Goal: Task Accomplishment & Management: Manage account settings

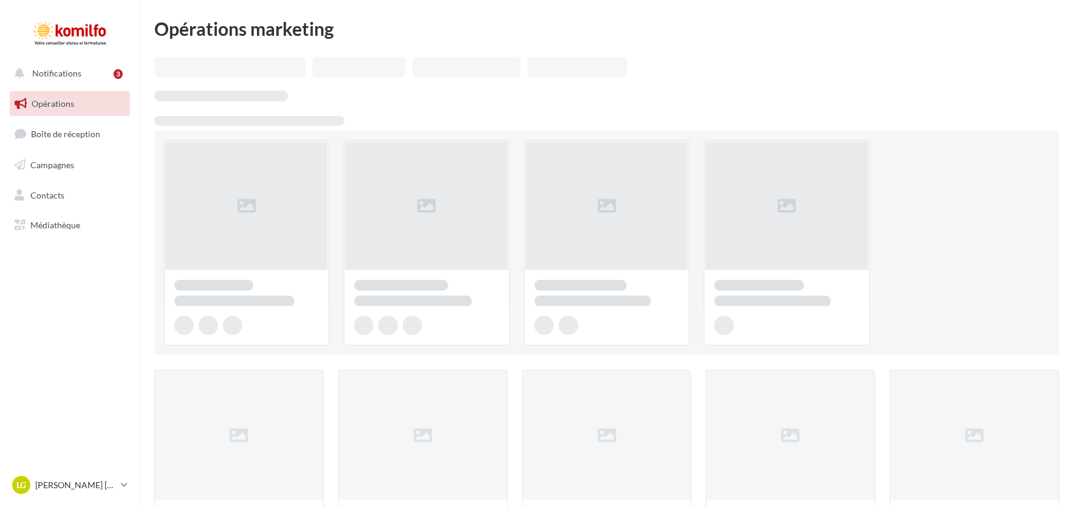
click at [56, 160] on span "Campagnes" at bounding box center [52, 165] width 44 height 10
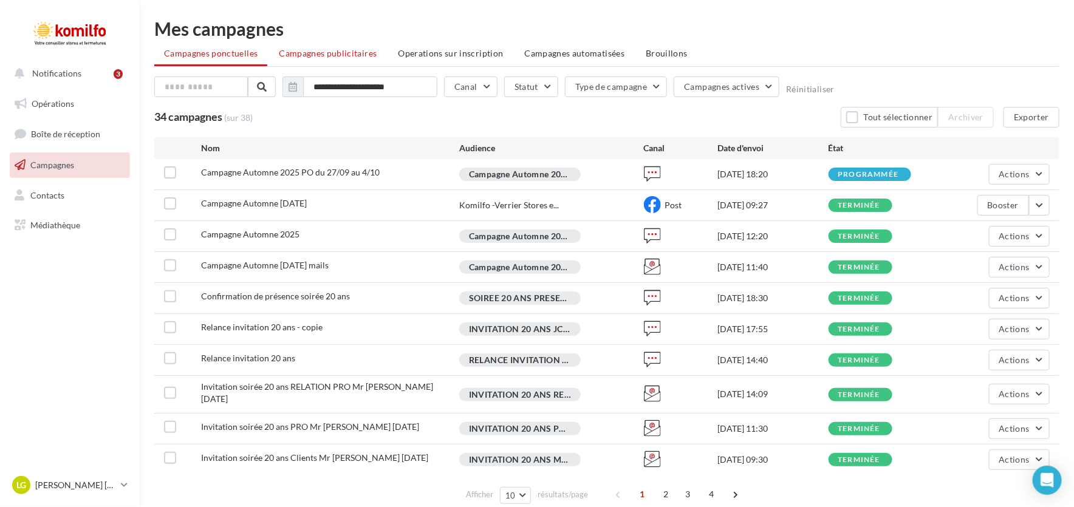
click at [346, 50] on span "Campagnes publicitaires" at bounding box center [328, 53] width 98 height 10
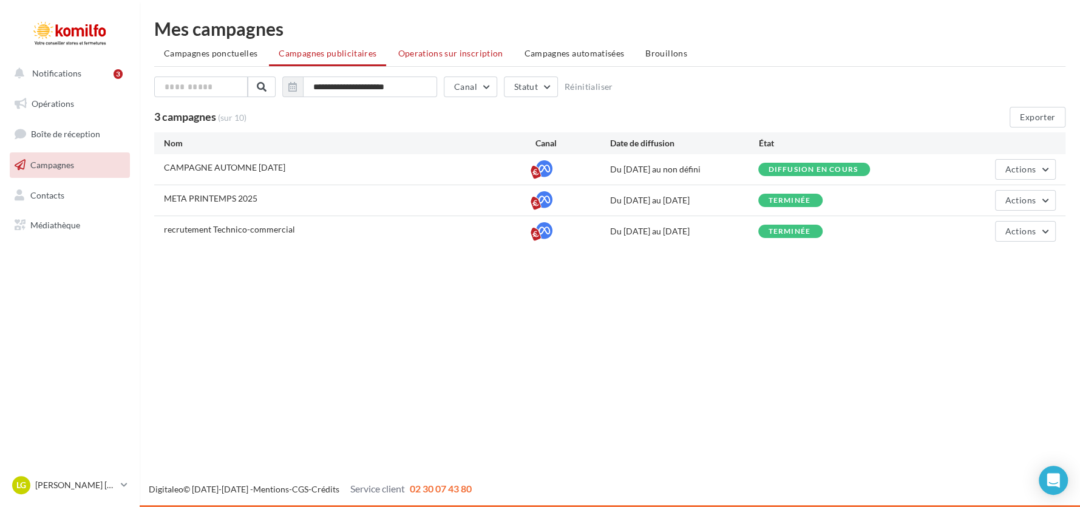
click at [409, 55] on span "Operations sur inscription" at bounding box center [450, 53] width 105 height 10
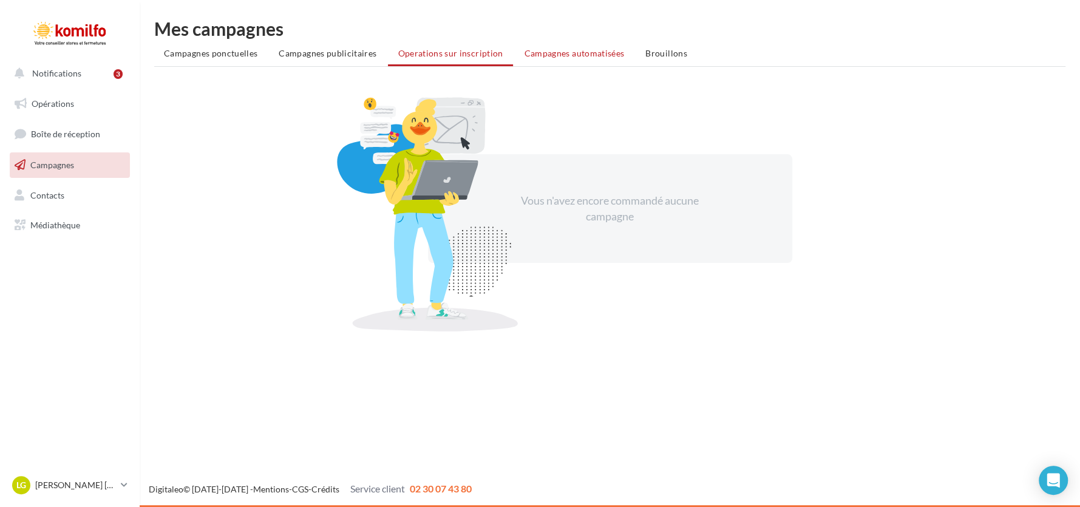
click at [572, 54] on span "Campagnes automatisées" at bounding box center [575, 53] width 100 height 10
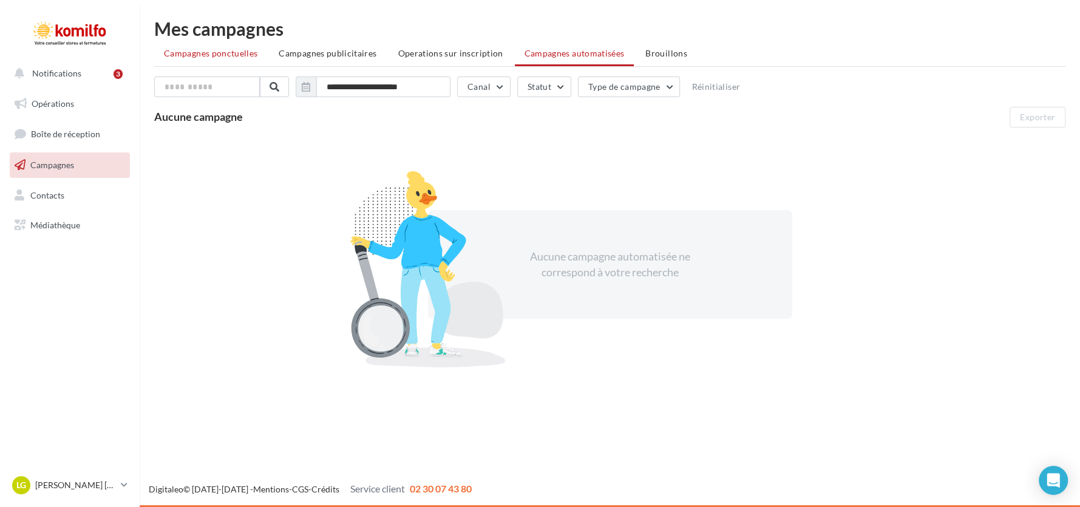
click at [241, 59] on li "Campagnes ponctuelles" at bounding box center [210, 54] width 113 height 22
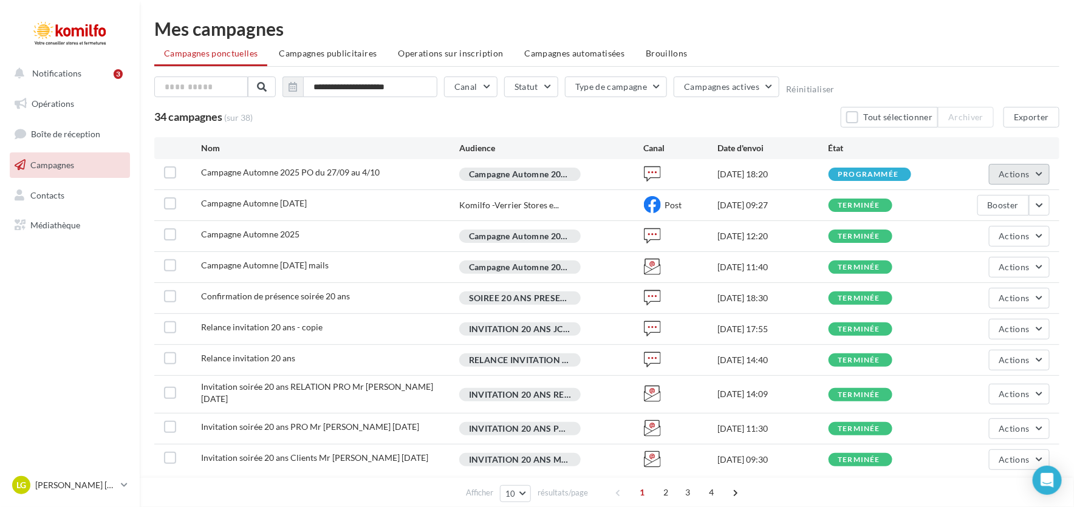
click at [1007, 177] on span "Actions" at bounding box center [1014, 174] width 30 height 10
click at [848, 64] on ul "Campagnes ponctuelles Campagnes publicitaires Operations sur inscription Campag…" at bounding box center [606, 55] width 905 height 24
click at [1017, 170] on span "Actions" at bounding box center [1014, 174] width 30 height 10
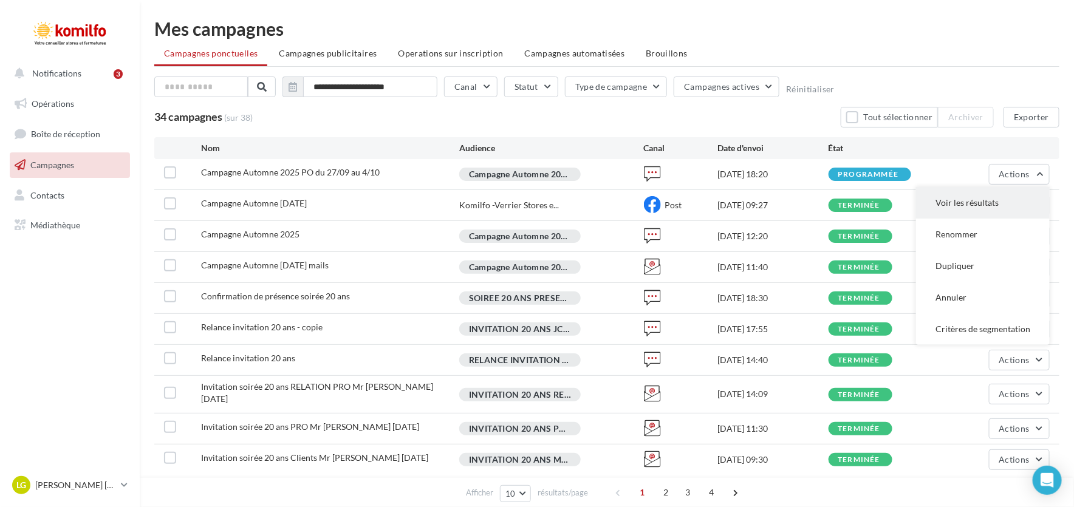
click at [936, 197] on button "Voir les résultats" at bounding box center [983, 203] width 134 height 32
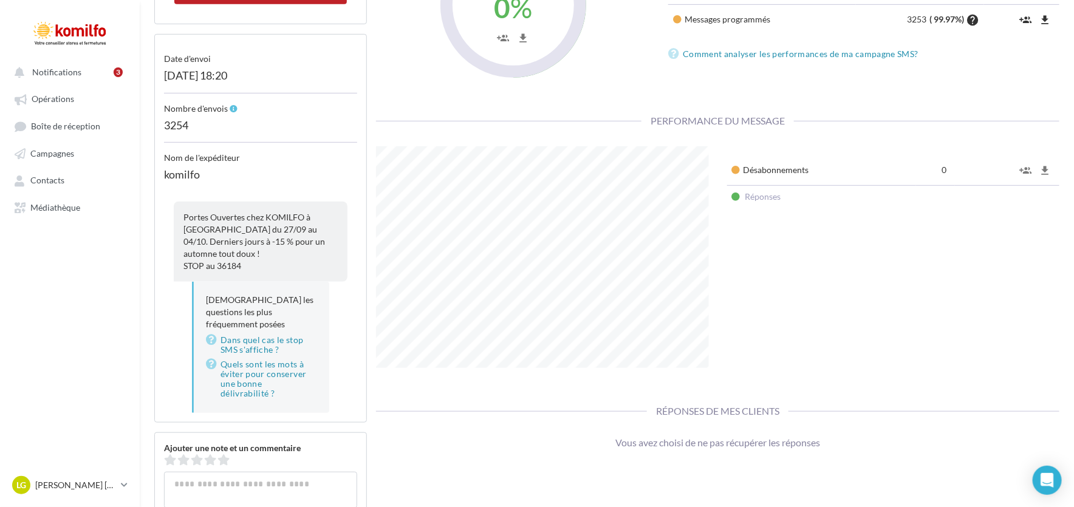
scroll to position [303, 0]
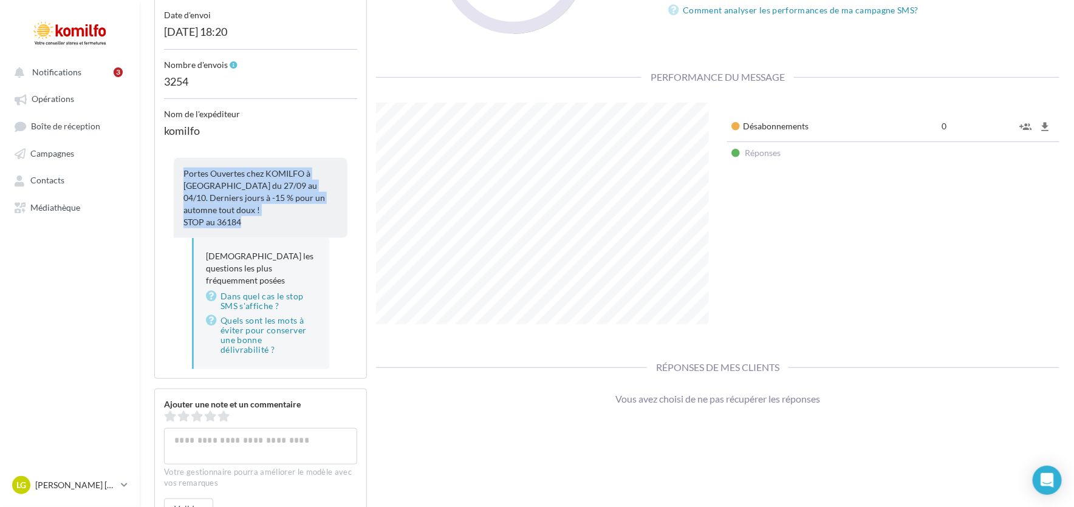
drag, startPoint x: 271, startPoint y: 212, endPoint x: 182, endPoint y: 174, distance: 96.9
click at [182, 174] on div "Portes Ouvertes chez KOMILFO à Joué-lès-Tours du 27/09 au 04/10. Derniers jours…" at bounding box center [261, 198] width 174 height 80
copy div "Portes Ouvertes chez KOMILFO à Joué-lès-Tours du 27/09 au 04/10. Derniers jours…"
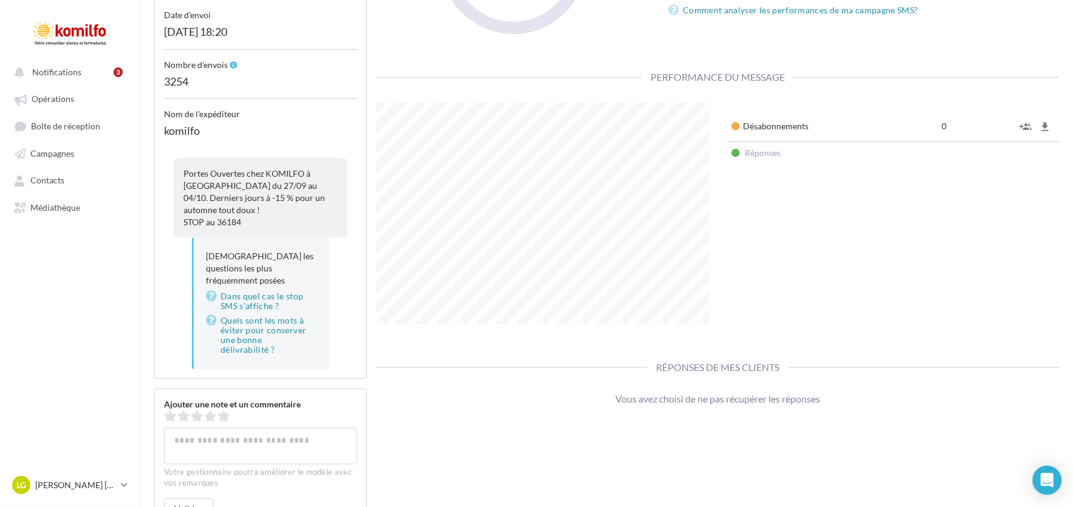
click at [307, 120] on div "komilfo" at bounding box center [260, 134] width 193 height 28
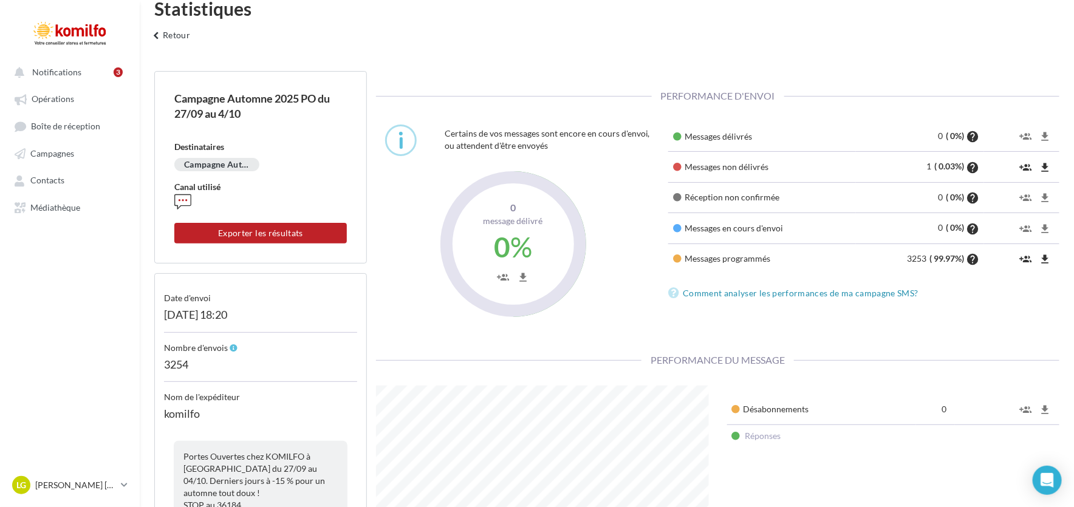
scroll to position [0, 0]
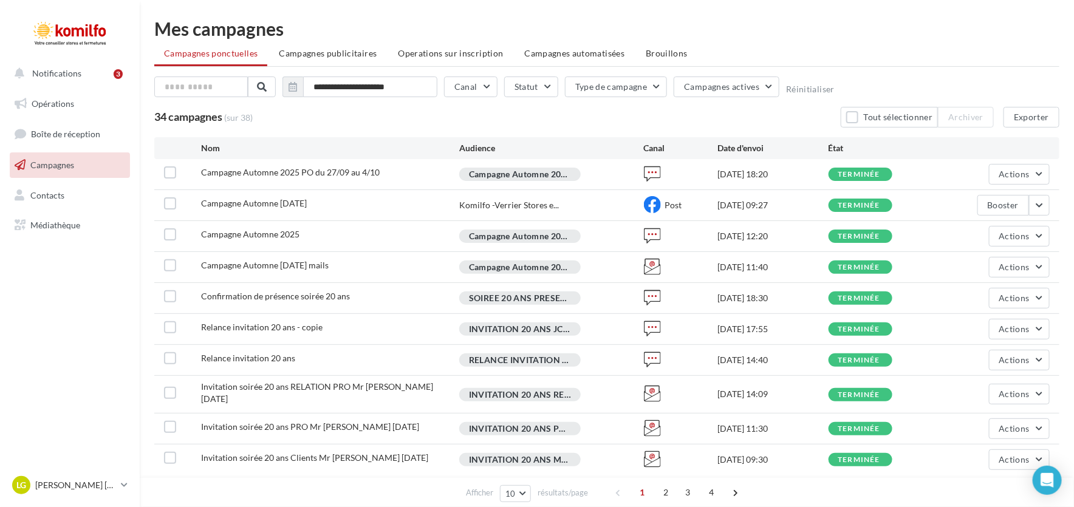
click at [409, 181] on div "Campagne Automne 2025 PO du 27/09 au 4/10" at bounding box center [330, 173] width 258 height 15
click at [493, 175] on div "Campagne Automne 2025" at bounding box center [519, 174] width 121 height 13
click at [48, 192] on span "Contacts" at bounding box center [47, 194] width 34 height 10
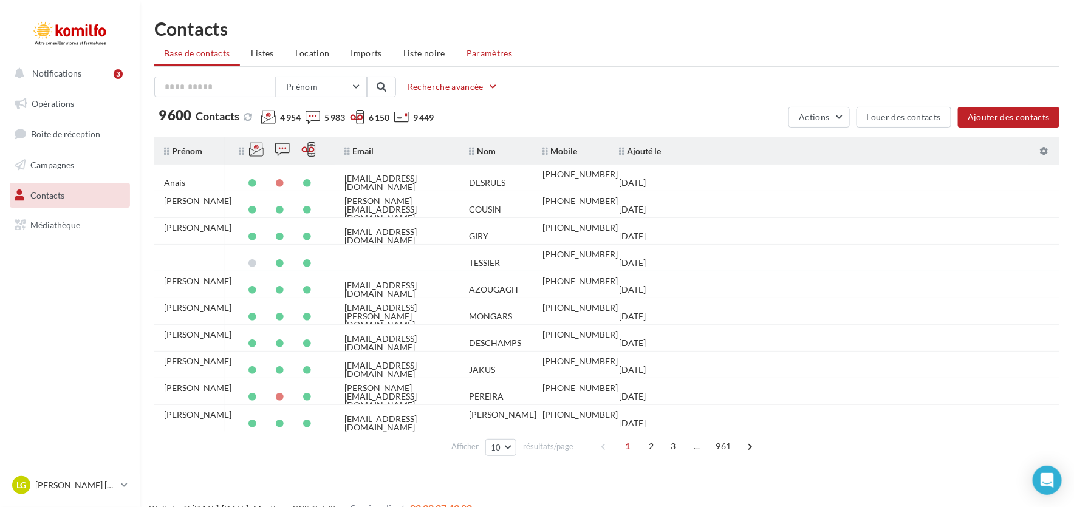
click at [471, 56] on span "Paramètres" at bounding box center [489, 53] width 46 height 10
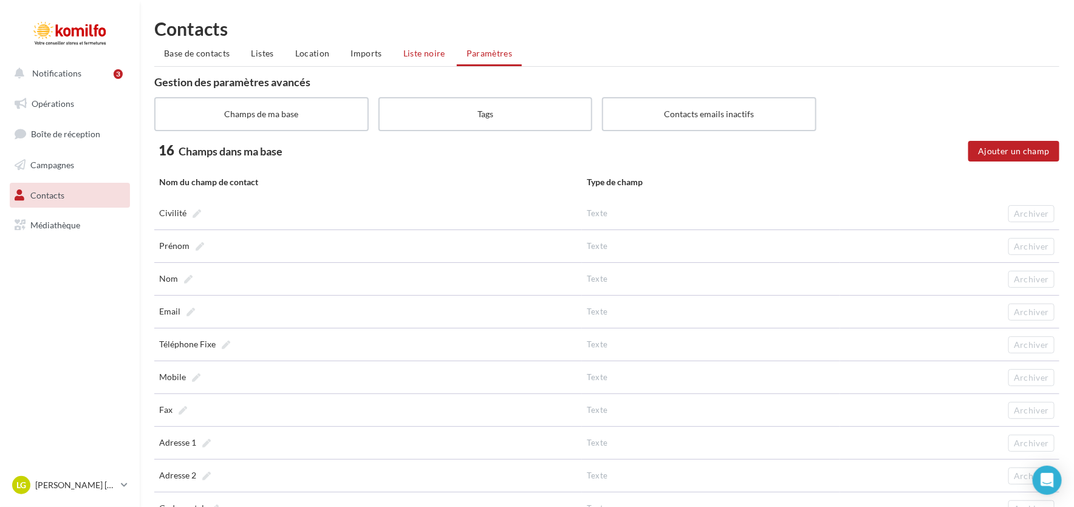
click at [432, 56] on span "Liste noire" at bounding box center [424, 53] width 42 height 10
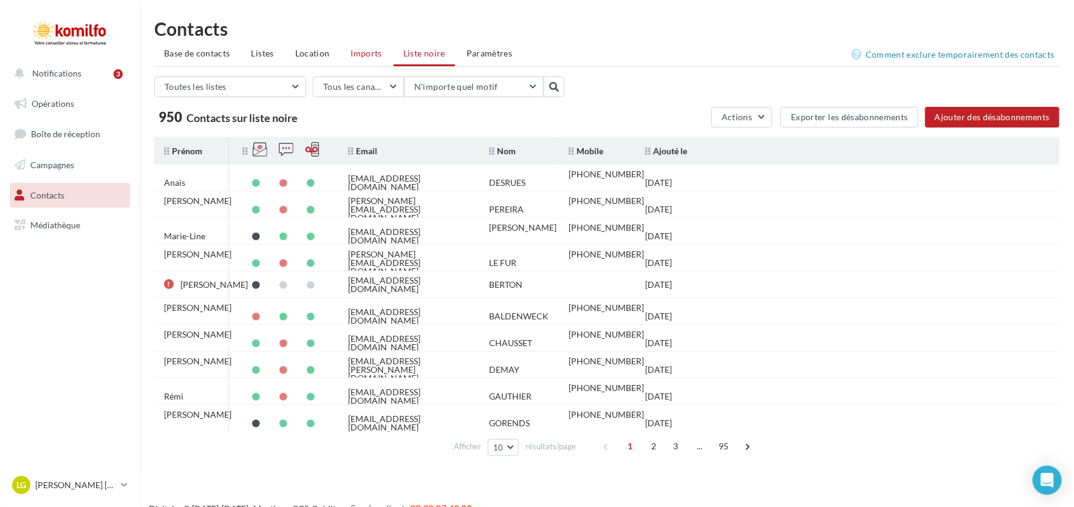
click at [362, 55] on span "Imports" at bounding box center [366, 53] width 31 height 10
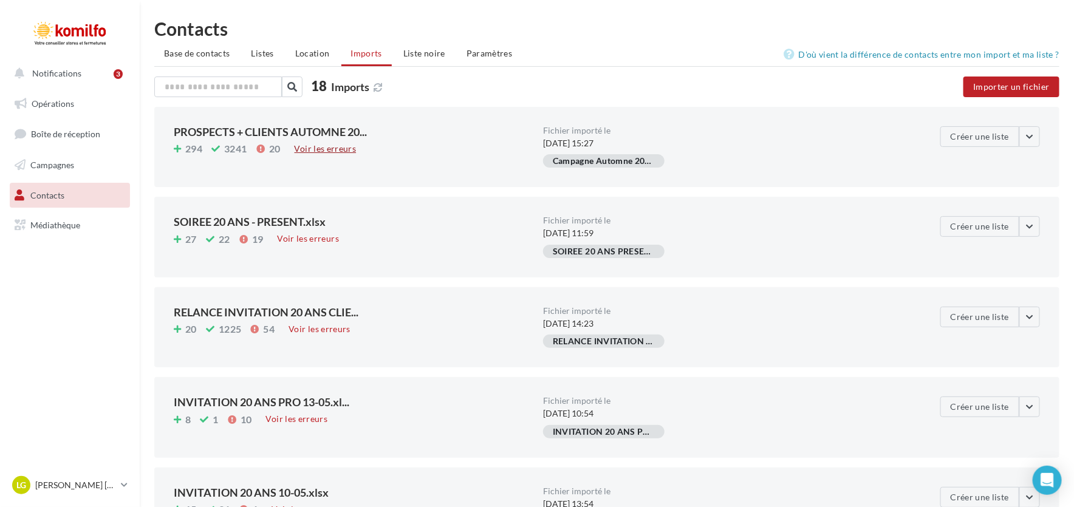
click at [340, 146] on div "Voir les erreurs" at bounding box center [326, 148] width 72 height 13
click at [723, 51] on ul "Base de contacts Listes Location Imports Liste noire Paramètres" at bounding box center [606, 55] width 905 height 24
click at [1031, 135] on button "button" at bounding box center [1029, 136] width 21 height 21
click at [270, 55] on span "Listes" at bounding box center [262, 53] width 22 height 10
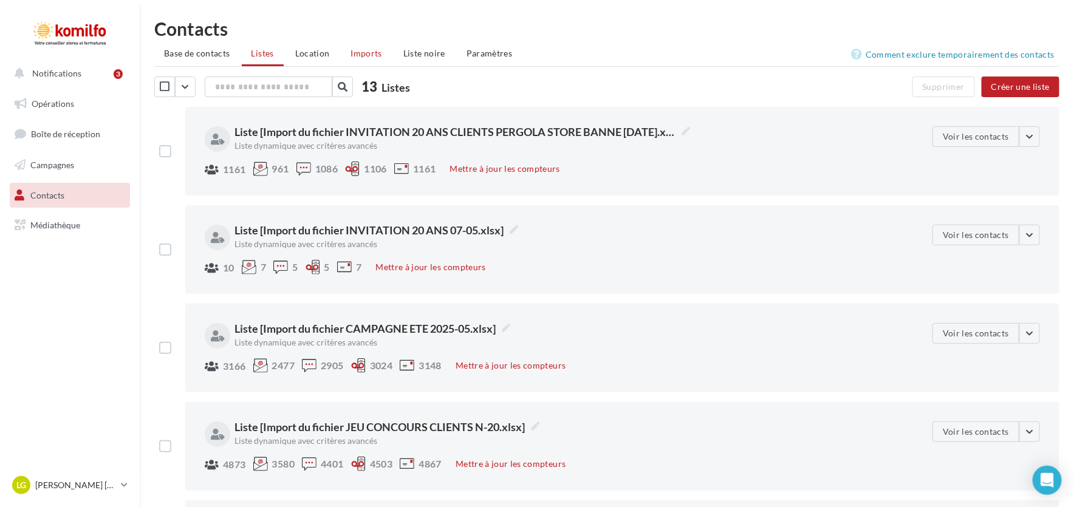
click at [370, 56] on span "Imports" at bounding box center [366, 53] width 31 height 10
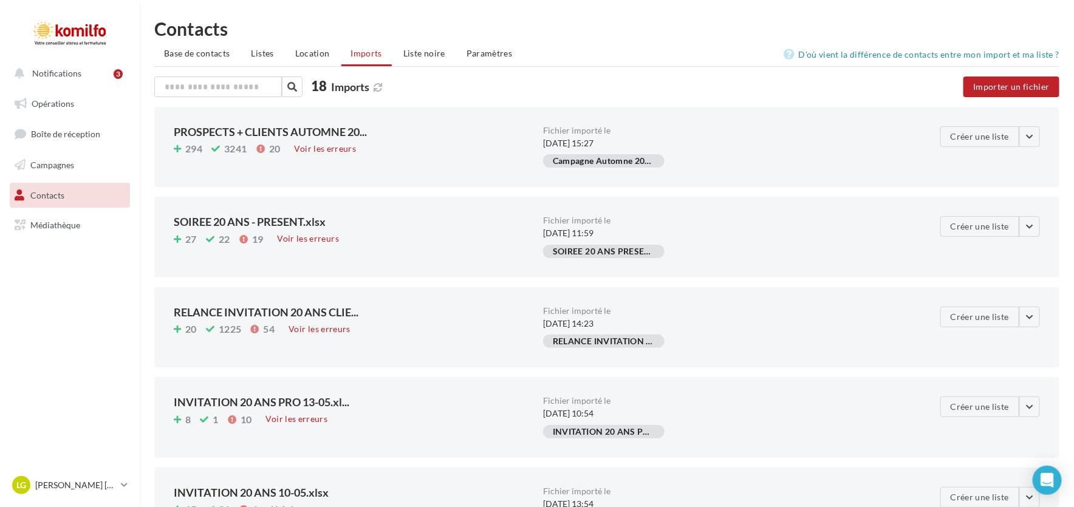
click at [410, 140] on div "PROSPECTS + CLIENTS AUTOMNE 20... 294 3241 20 Voir les erreurs" at bounding box center [358, 146] width 369 height 41
click at [1029, 131] on button "button" at bounding box center [1029, 136] width 21 height 21
click at [820, 152] on div "Fichier importé le [DATE] 15:27 Campagne Automne 2025" at bounding box center [727, 146] width 369 height 41
click at [199, 55] on span "Base de contacts" at bounding box center [197, 53] width 66 height 10
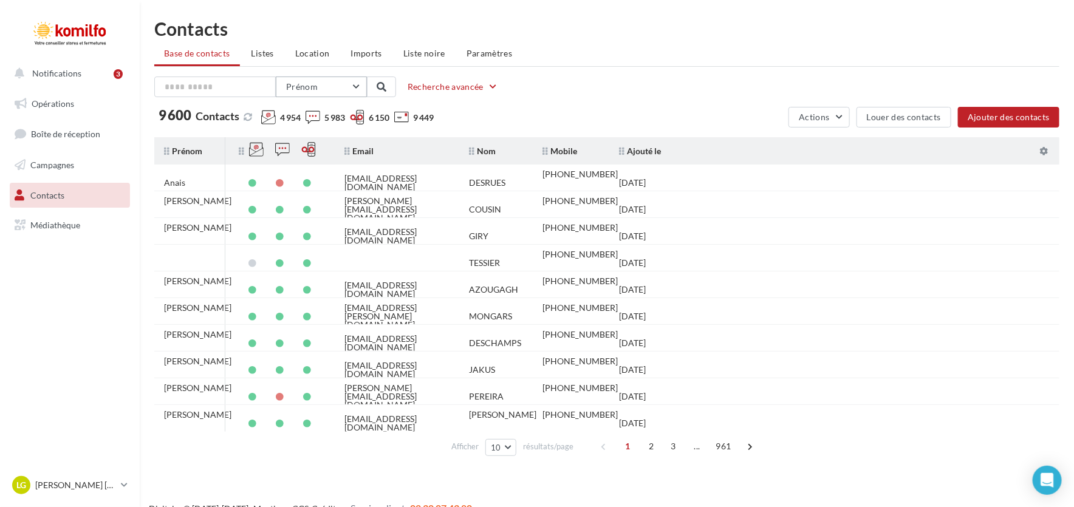
click at [351, 86] on button "Prénom" at bounding box center [321, 87] width 91 height 21
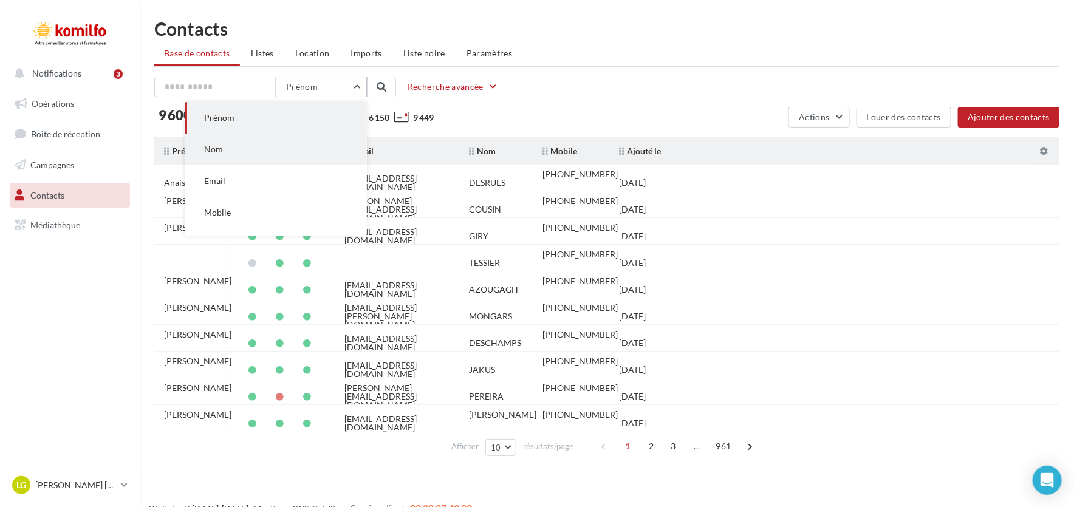
scroll to position [24, 0]
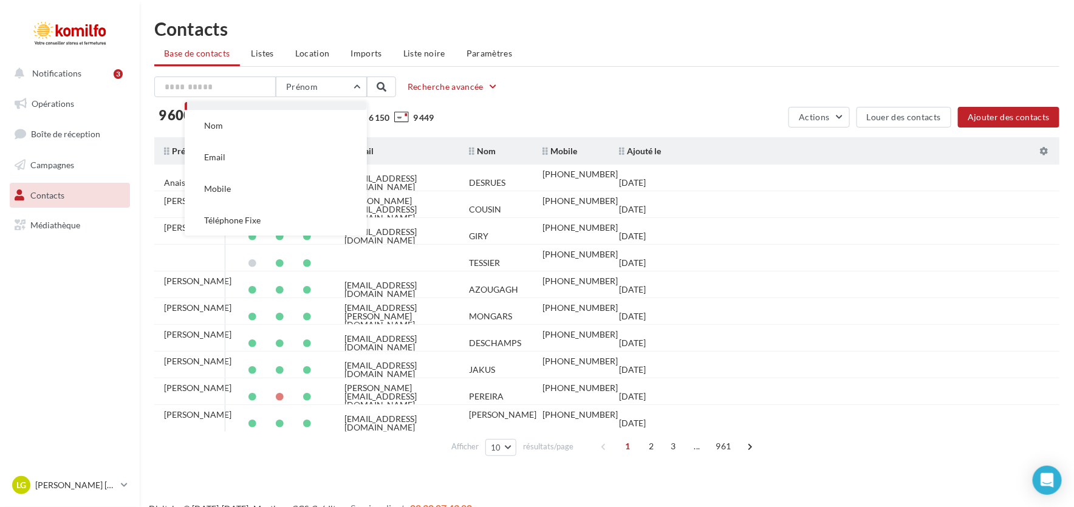
click at [642, 83] on div "Prénom Prénom Nom Email Mobile Téléphone Fixe Recherche avancée" at bounding box center [606, 87] width 905 height 21
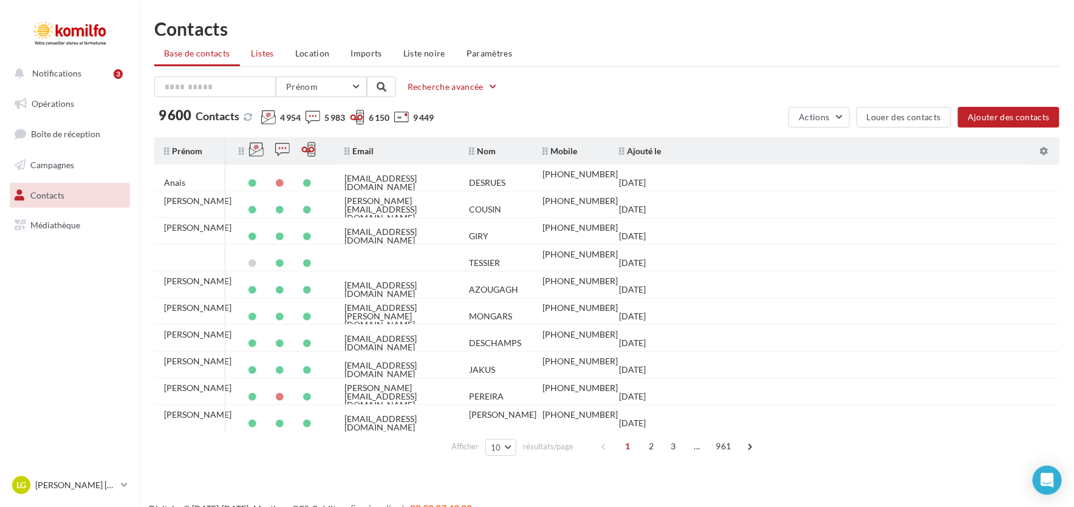
click at [252, 56] on span "Listes" at bounding box center [262, 53] width 22 height 10
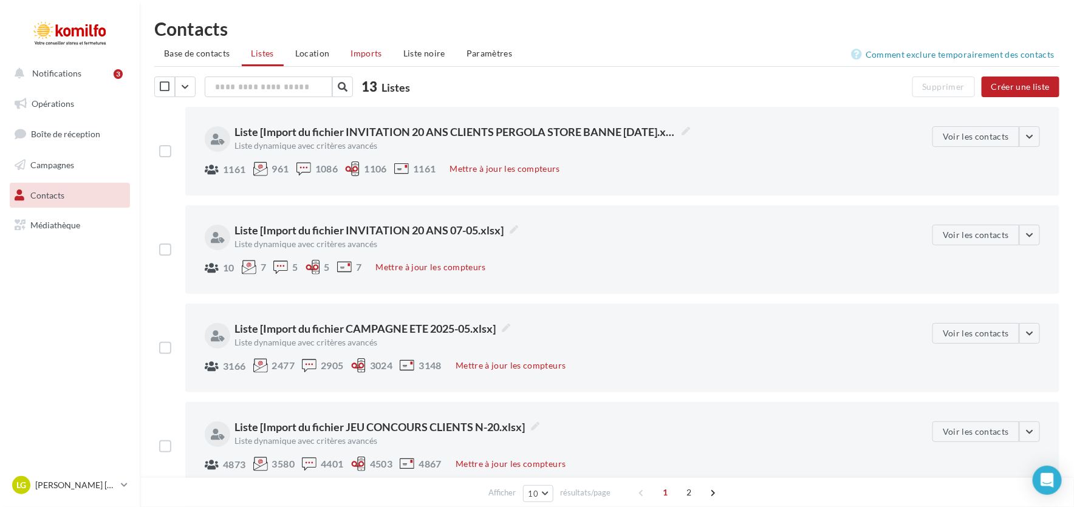
click at [389, 52] on li "Imports" at bounding box center [366, 54] width 50 height 22
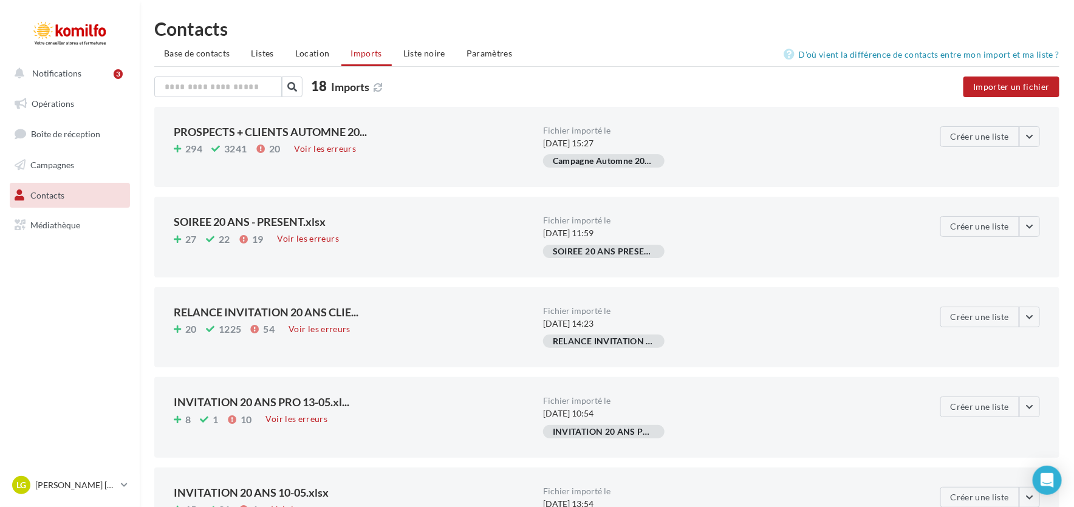
click at [444, 149] on div "294 3241 20 Voir les erreurs" at bounding box center [353, 150] width 359 height 16
click at [1026, 137] on button "button" at bounding box center [1029, 136] width 21 height 21
click at [975, 135] on button "Créer une liste" at bounding box center [979, 136] width 79 height 21
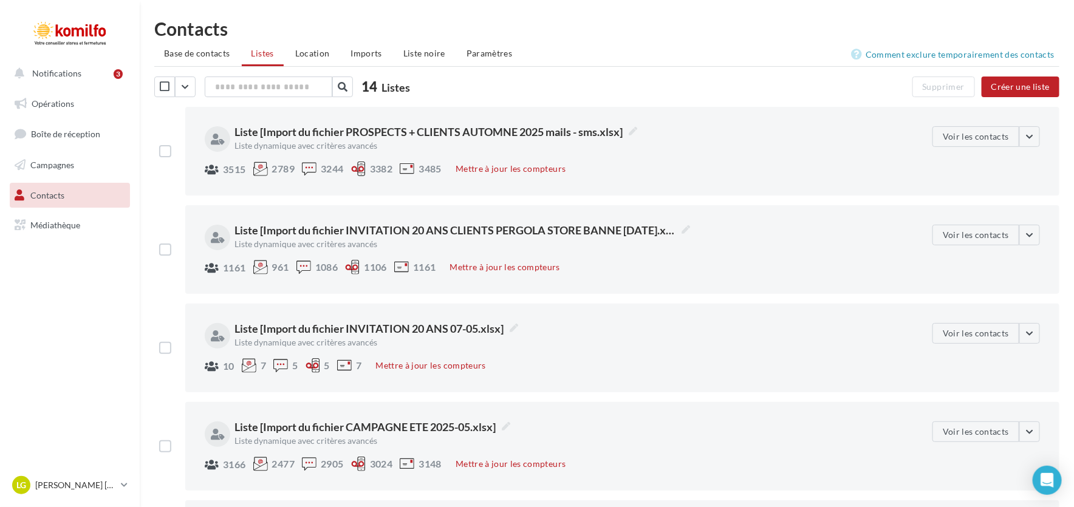
click at [703, 166] on div "3515 2789 3244 3382 3485 Mettre à jour les compteurs" at bounding box center [564, 170] width 718 height 17
click at [1039, 138] on button "button" at bounding box center [1029, 136] width 21 height 21
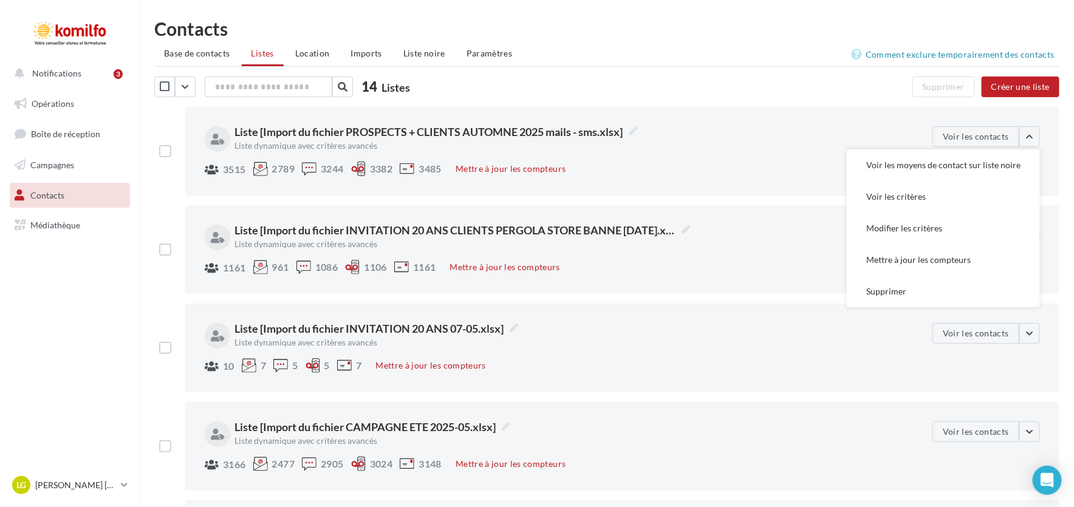
click at [214, 145] on div at bounding box center [218, 139] width 26 height 26
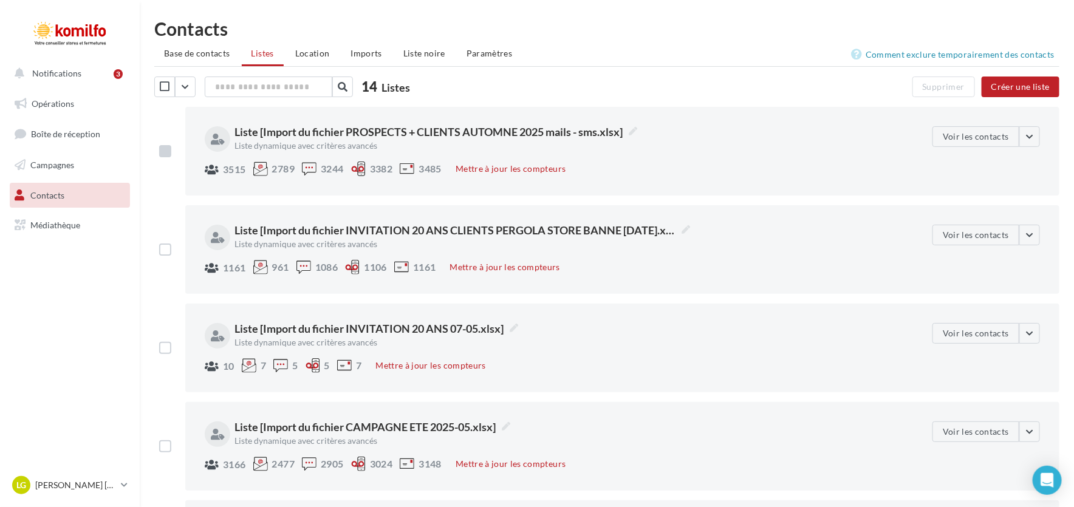
click at [161, 153] on label at bounding box center [165, 151] width 12 height 12
click at [964, 129] on button "Voir les contacts" at bounding box center [975, 136] width 87 height 21
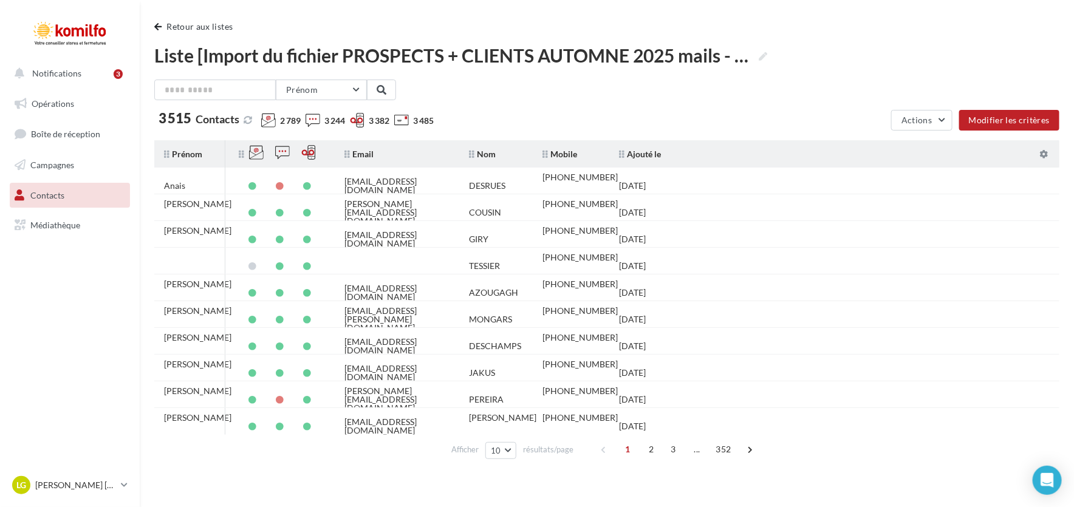
click at [598, 87] on div "Prénom Prénom Nom Email Mobile Téléphone Fixe" at bounding box center [606, 90] width 905 height 21
click at [163, 26] on button "Retour aux listes" at bounding box center [195, 26] width 83 height 15
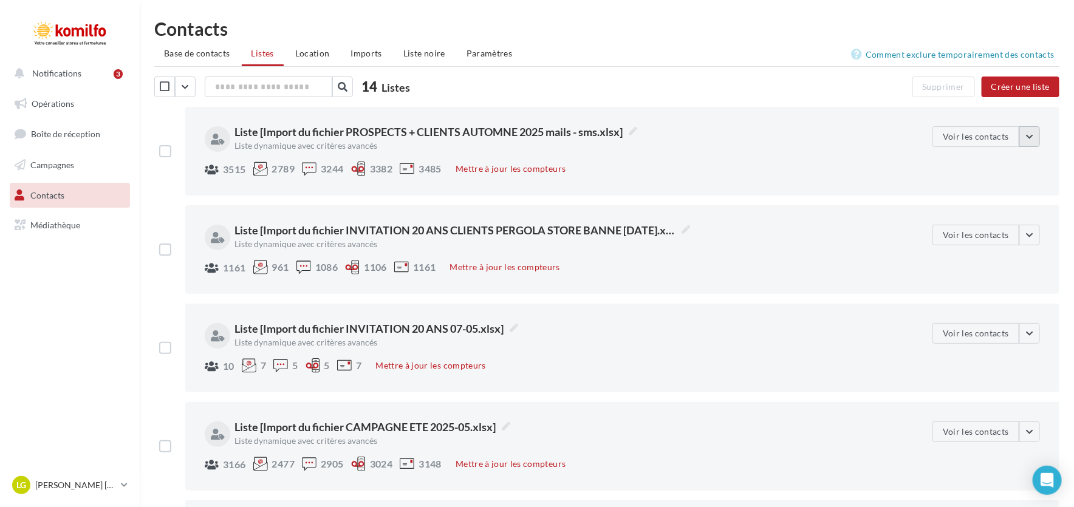
click at [1023, 136] on button "button" at bounding box center [1029, 136] width 21 height 21
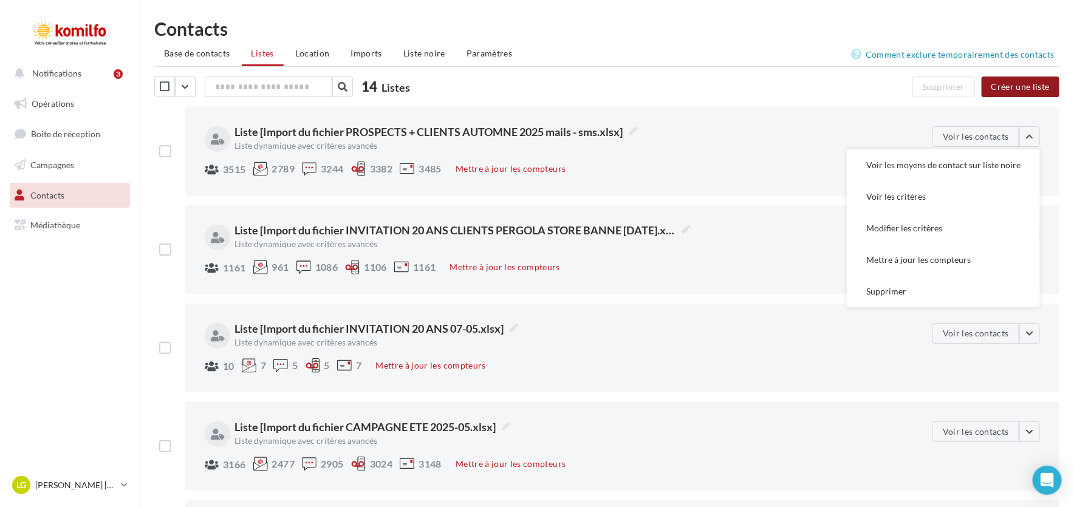
click at [999, 83] on button "Créer une liste" at bounding box center [1020, 87] width 78 height 21
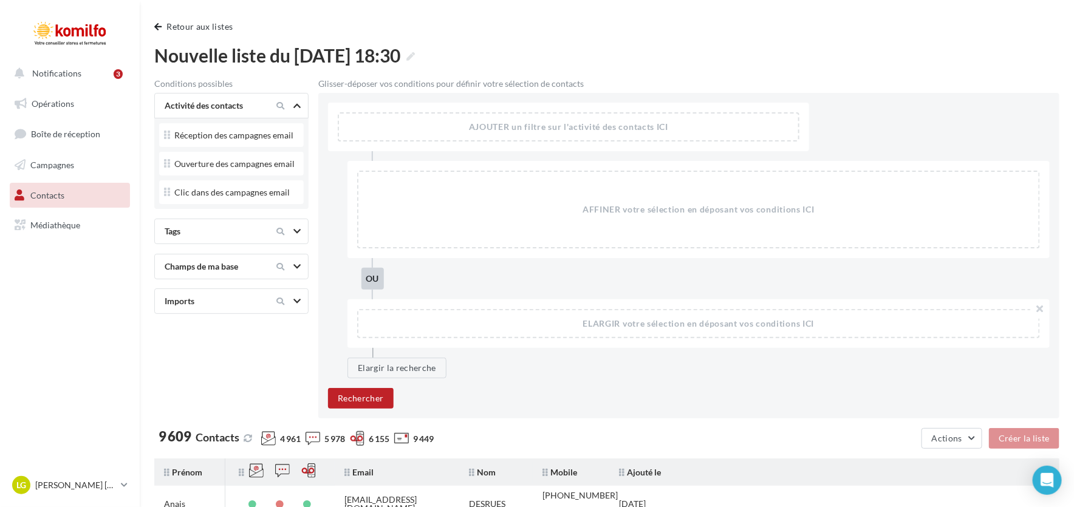
click at [294, 230] on icon at bounding box center [296, 231] width 7 height 6
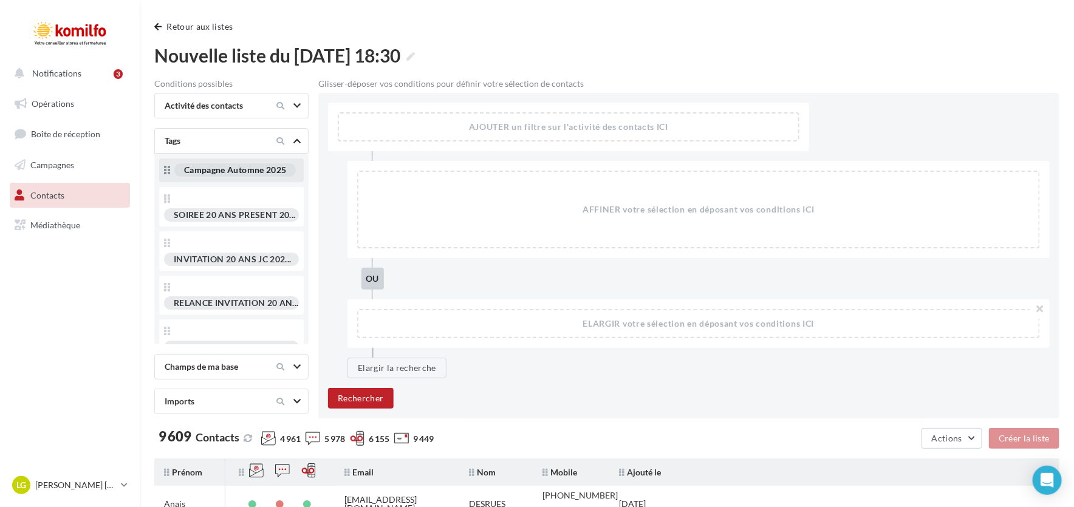
click at [265, 182] on div "Campagne Automne 2025" at bounding box center [231, 170] width 145 height 24
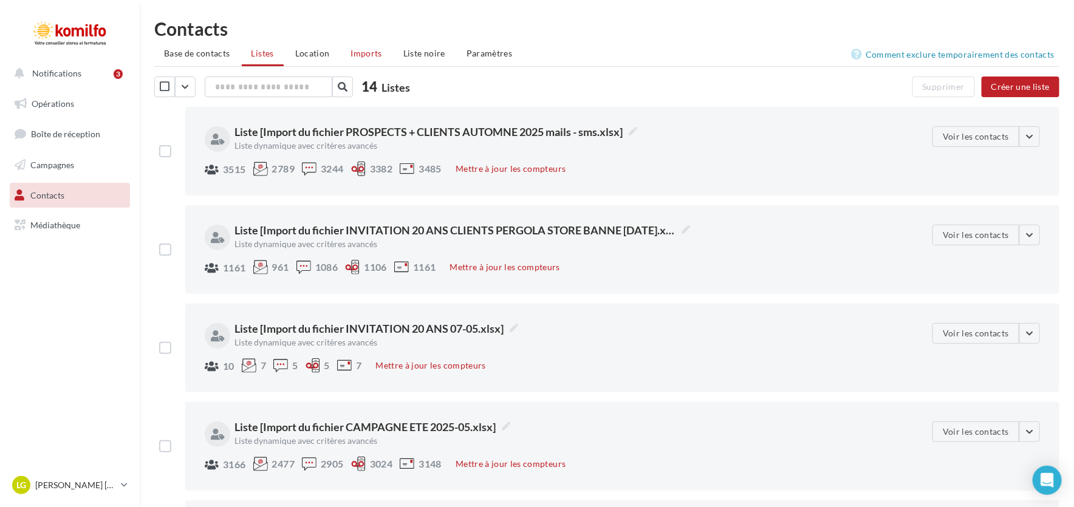
click at [359, 57] on span "Imports" at bounding box center [366, 53] width 31 height 10
